Goal: Task Accomplishment & Management: Manage account settings

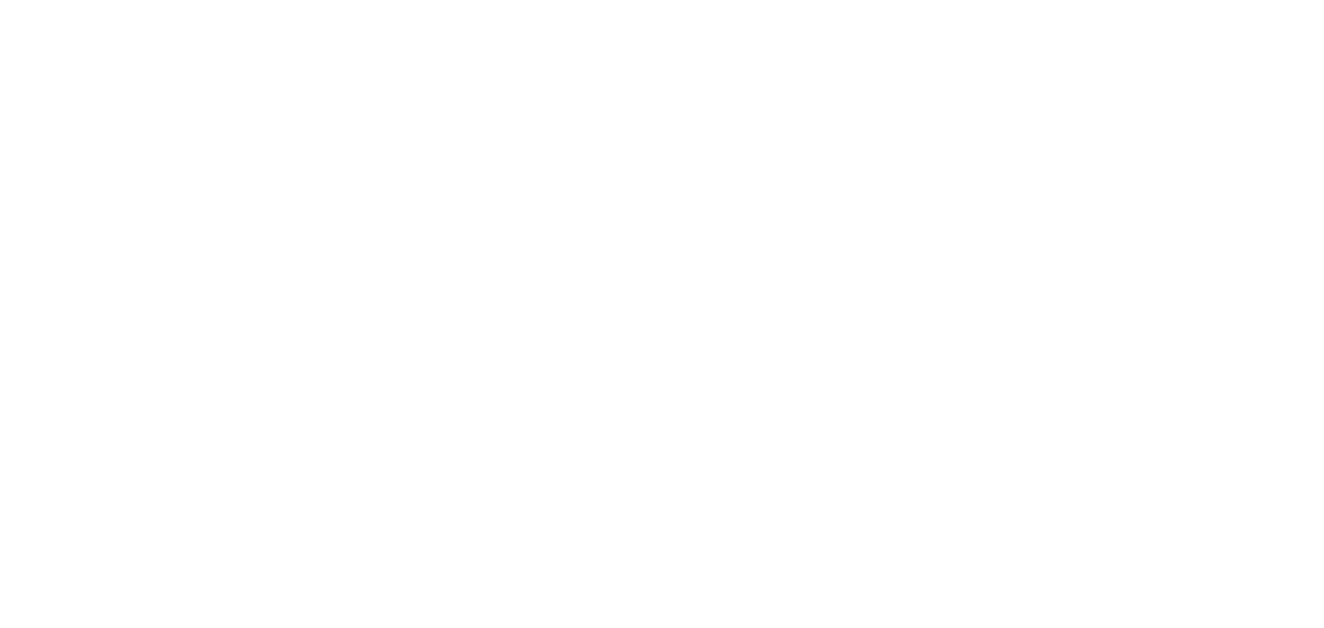
click at [518, 255] on div at bounding box center [662, 314] width 1324 height 628
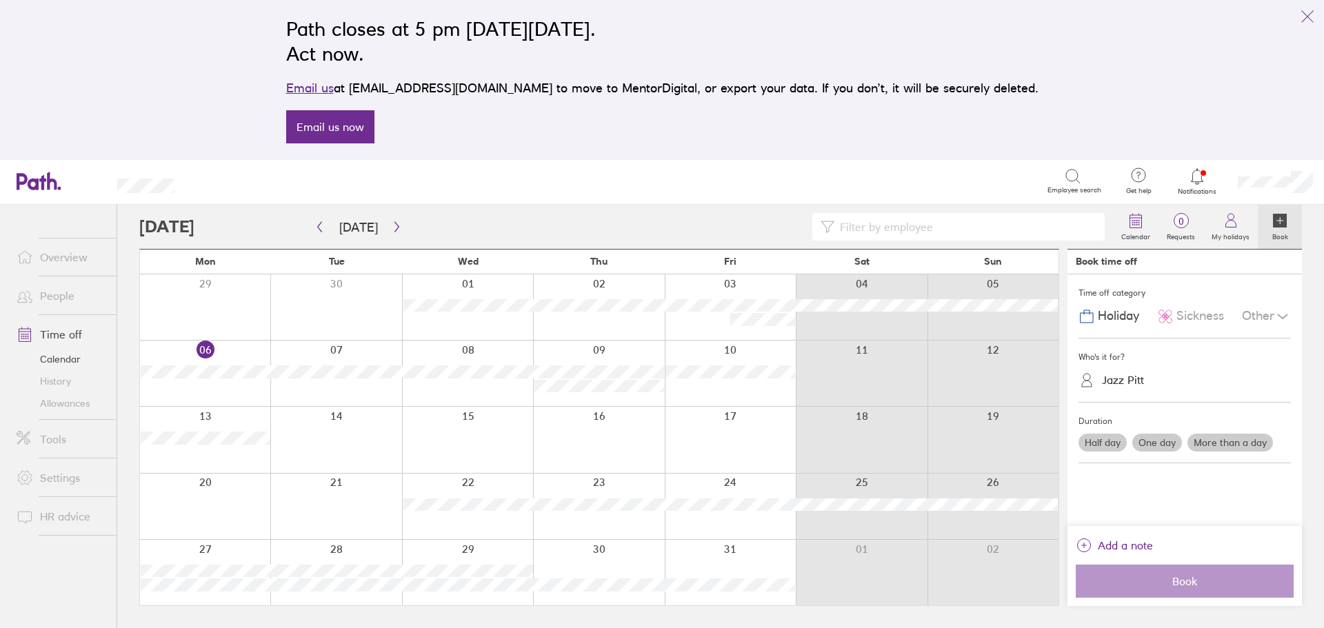
click at [1198, 180] on icon at bounding box center [1197, 176] width 17 height 17
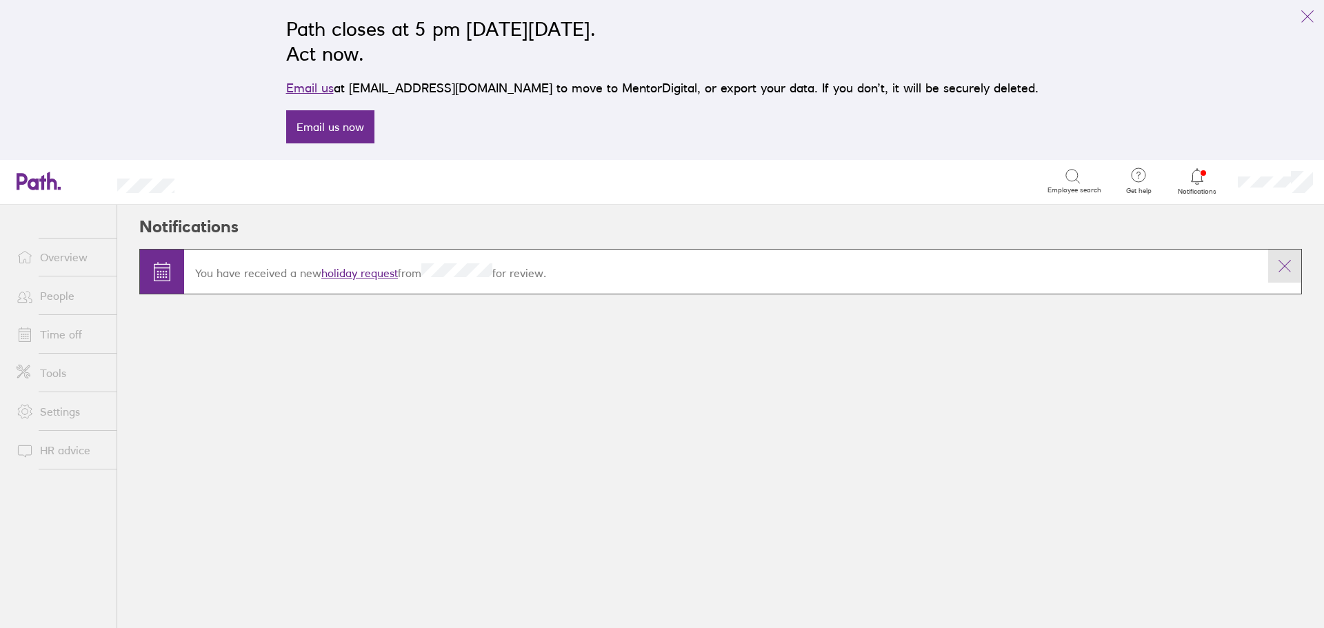
click at [1280, 262] on icon at bounding box center [1285, 266] width 17 height 17
click at [1284, 266] on icon at bounding box center [1285, 266] width 17 height 17
click at [1292, 271] on button at bounding box center [1285, 266] width 33 height 33
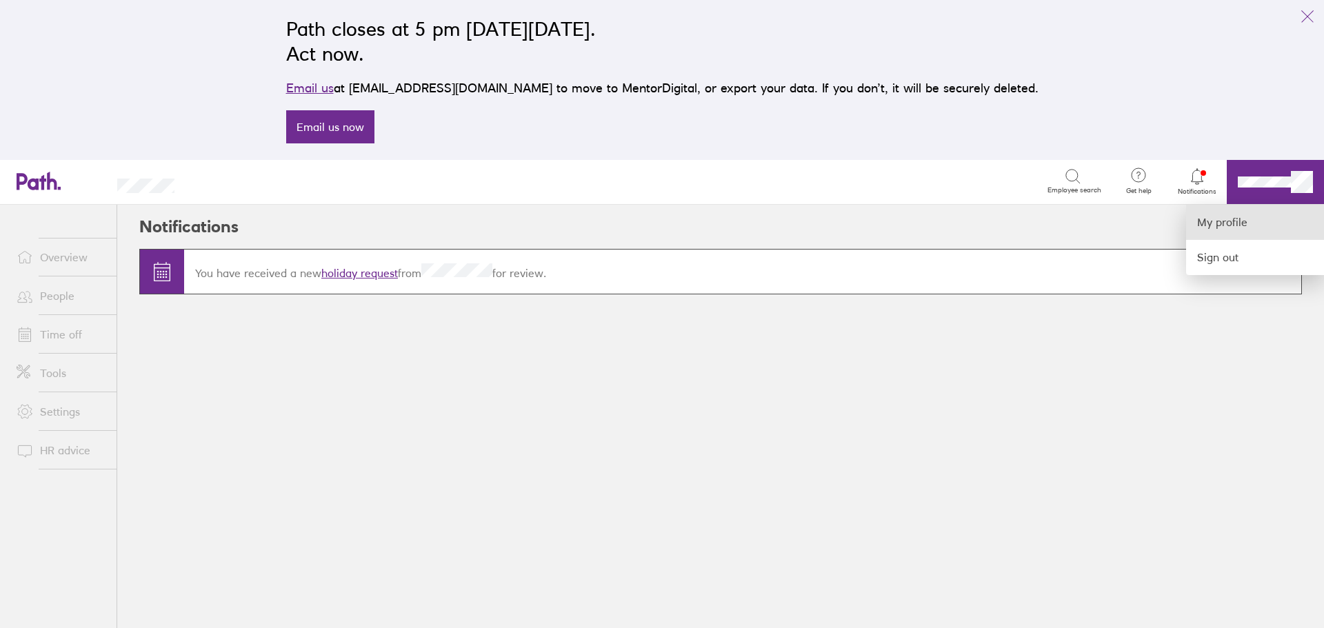
click at [1240, 223] on link "My profile" at bounding box center [1256, 222] width 138 height 35
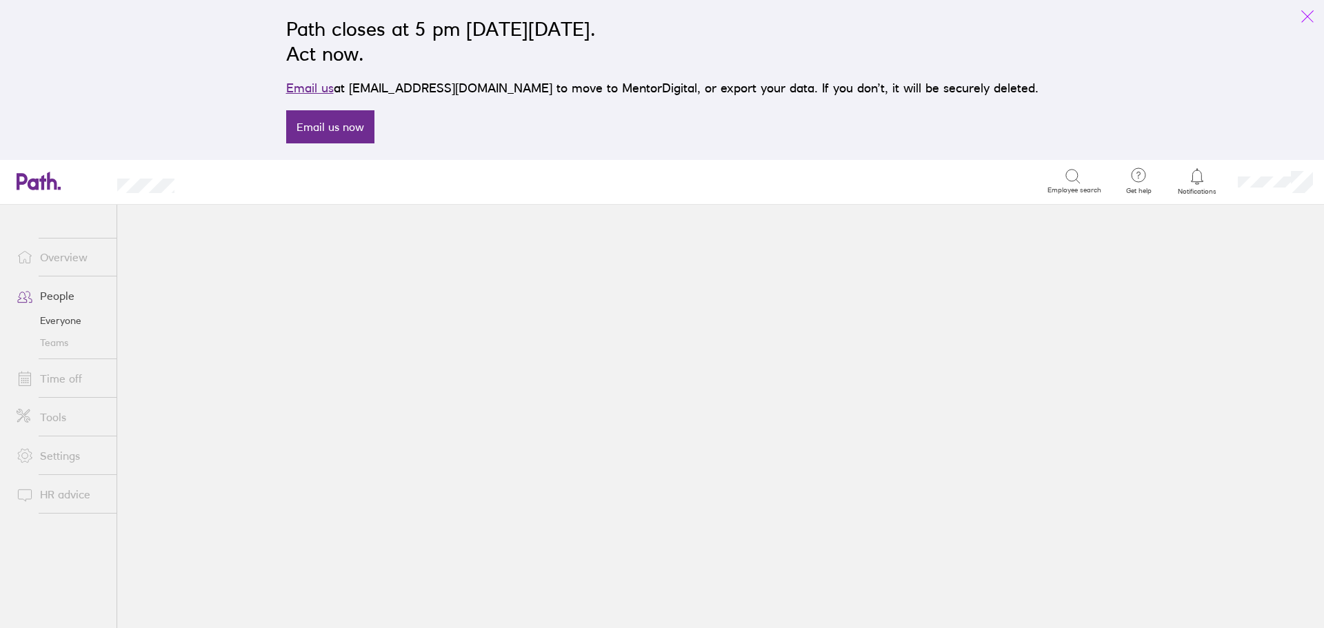
click at [1313, 15] on icon "link" at bounding box center [1308, 16] width 17 height 17
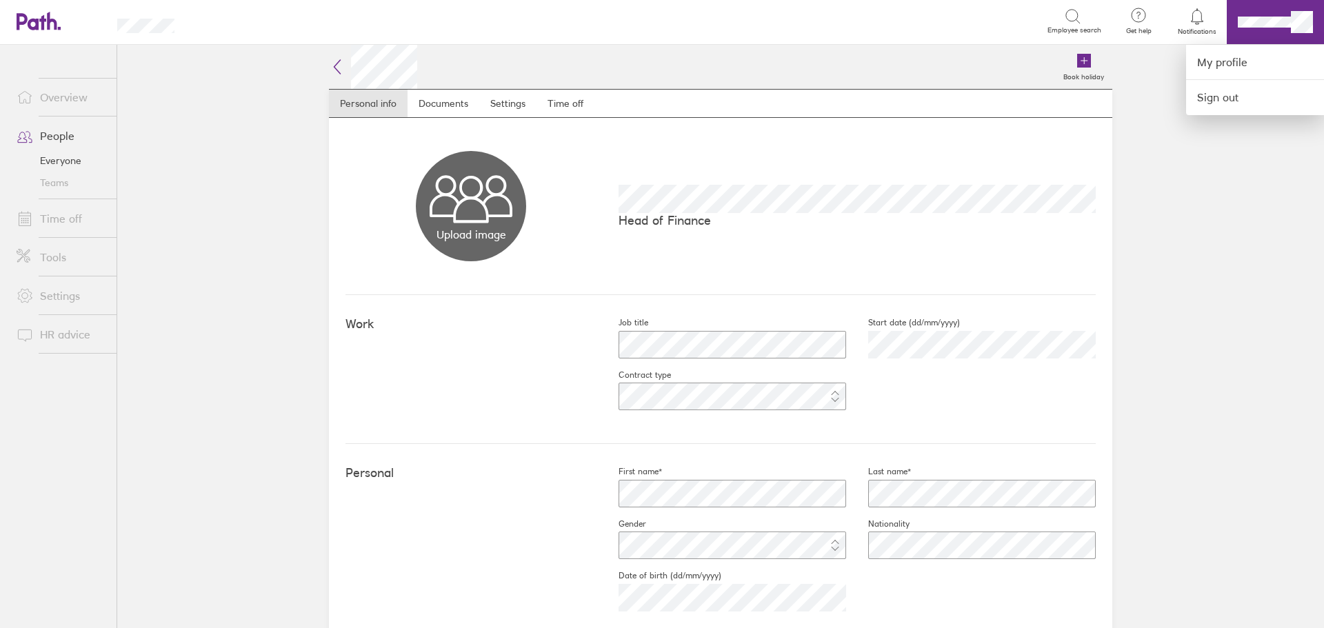
click at [995, 170] on div at bounding box center [662, 314] width 1324 height 628
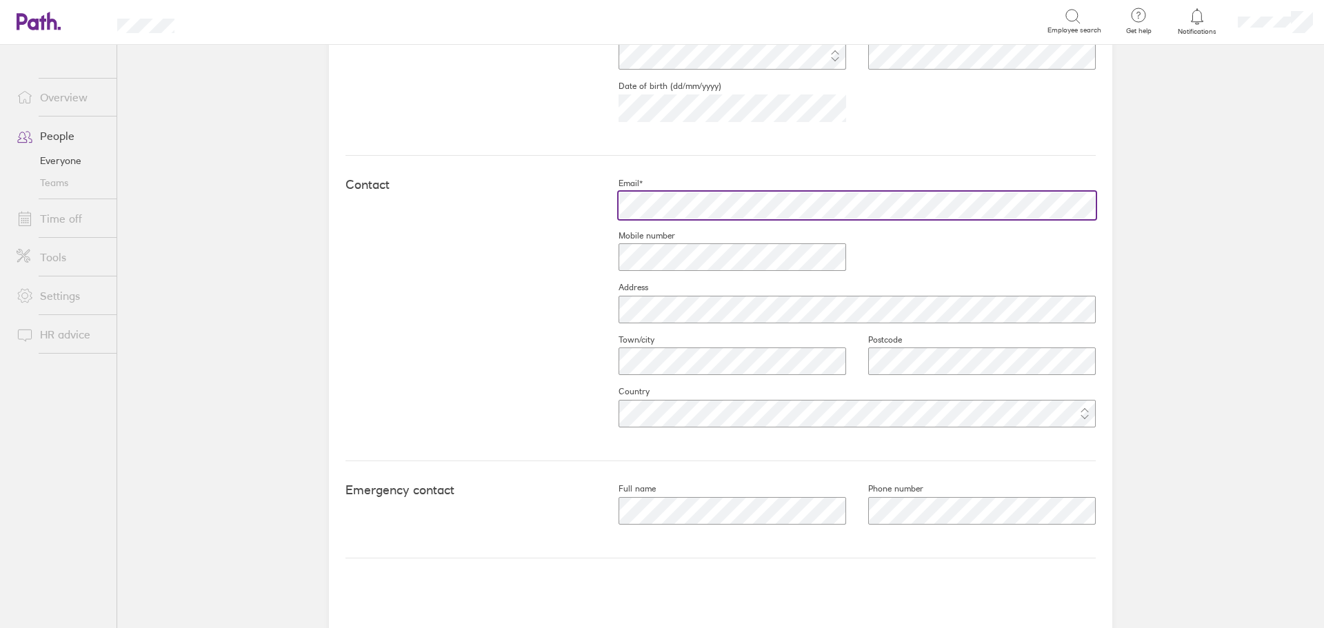
scroll to position [503, 0]
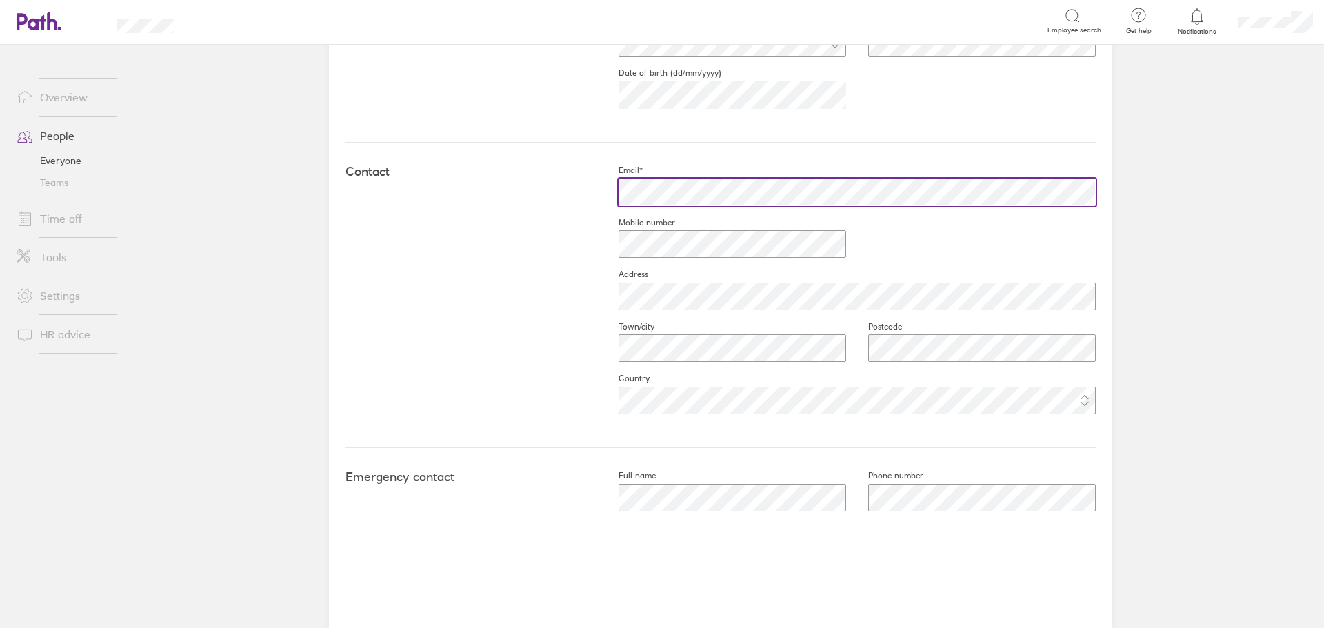
click at [625, 212] on fieldset "Email*" at bounding box center [846, 191] width 499 height 52
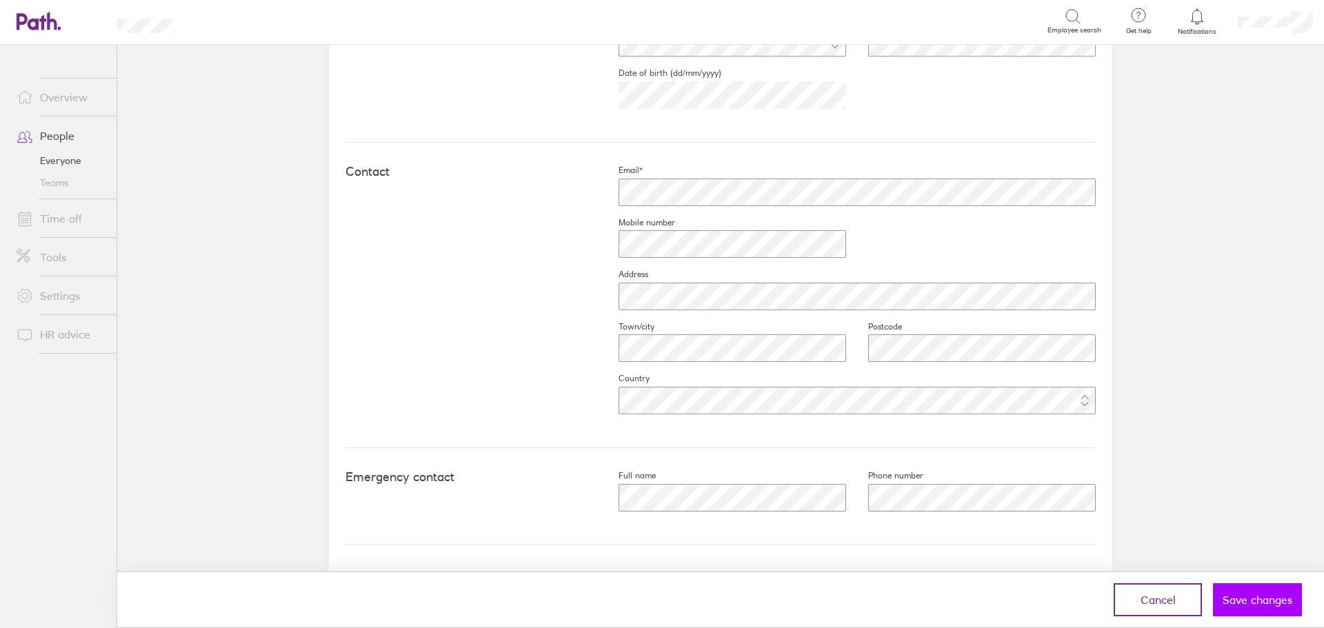
click at [1271, 605] on span "Save changes" at bounding box center [1258, 600] width 70 height 12
click at [1256, 601] on span "Save changes" at bounding box center [1258, 600] width 70 height 12
